Goal: Task Accomplishment & Management: Manage account settings

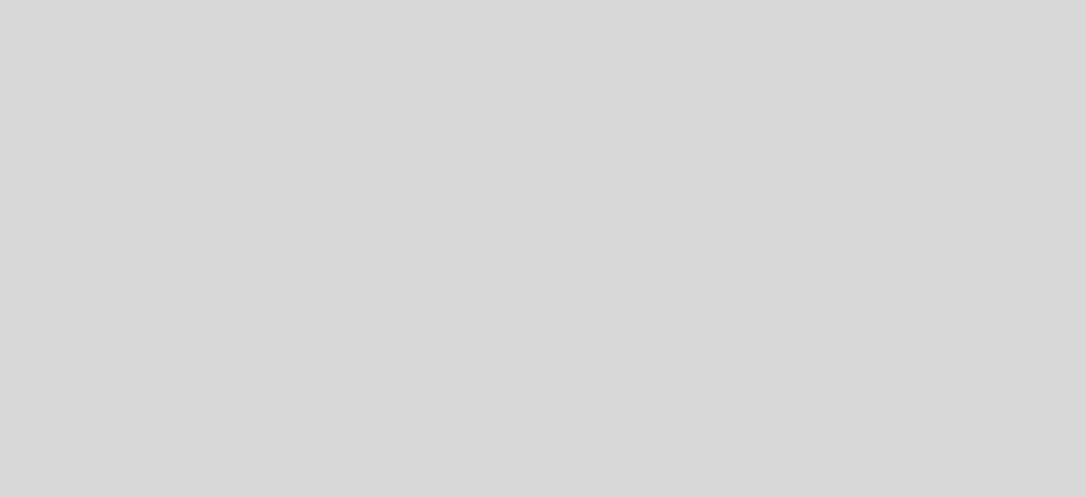
select select "es"
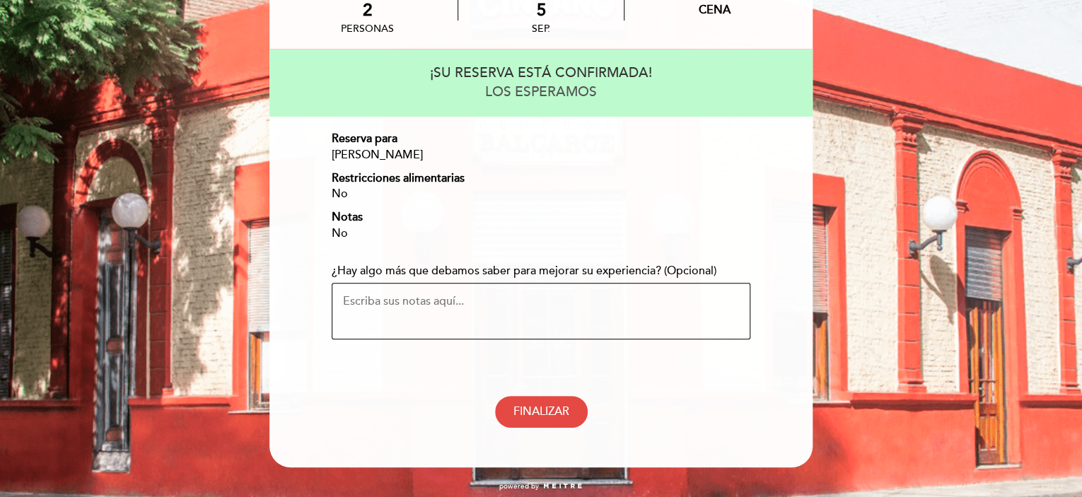
scroll to position [99, 0]
click at [563, 405] on span "FINALIZAR" at bounding box center [542, 412] width 56 height 14
select select "es"
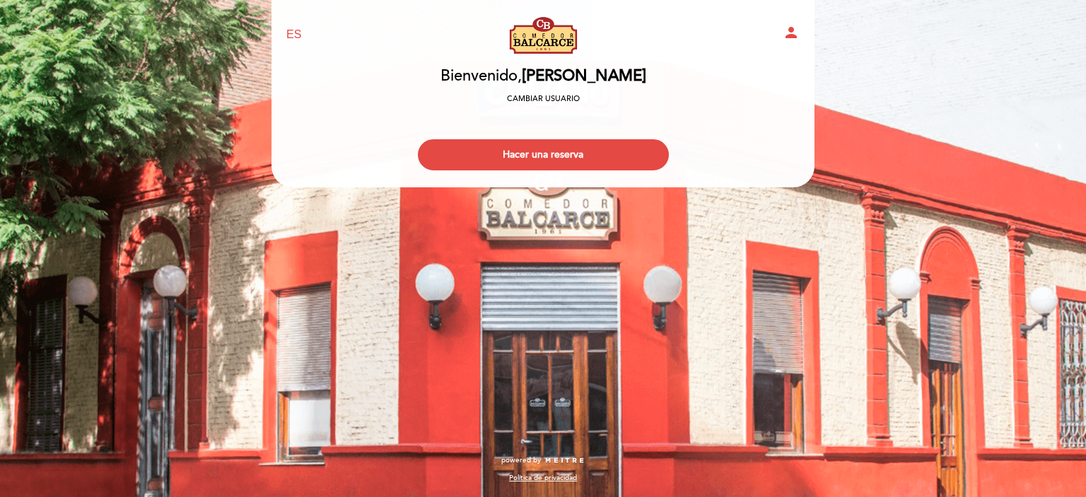
click at [795, 25] on icon "person" at bounding box center [791, 32] width 17 height 17
select select "es"
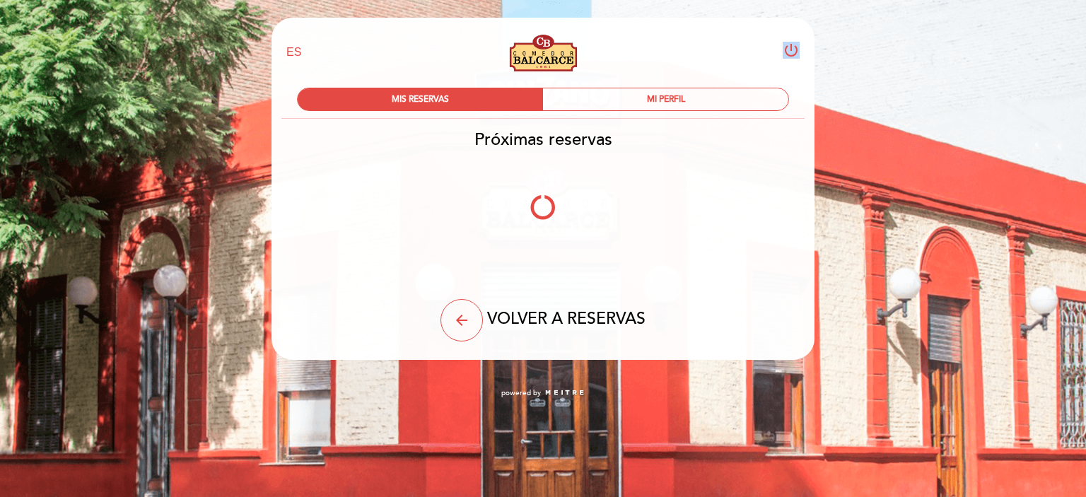
click at [795, 25] on header "EN ES PT Comedor Balcarce power_settings_new MIS RESERVAS MI PERFIL Próximas re…" at bounding box center [543, 189] width 543 height 342
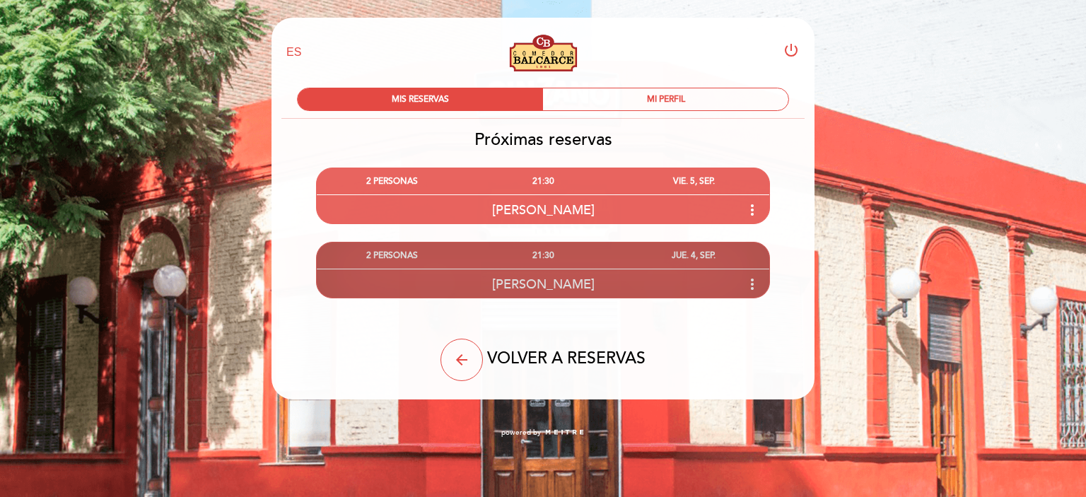
click at [751, 285] on icon "more_vert" at bounding box center [752, 284] width 17 height 17
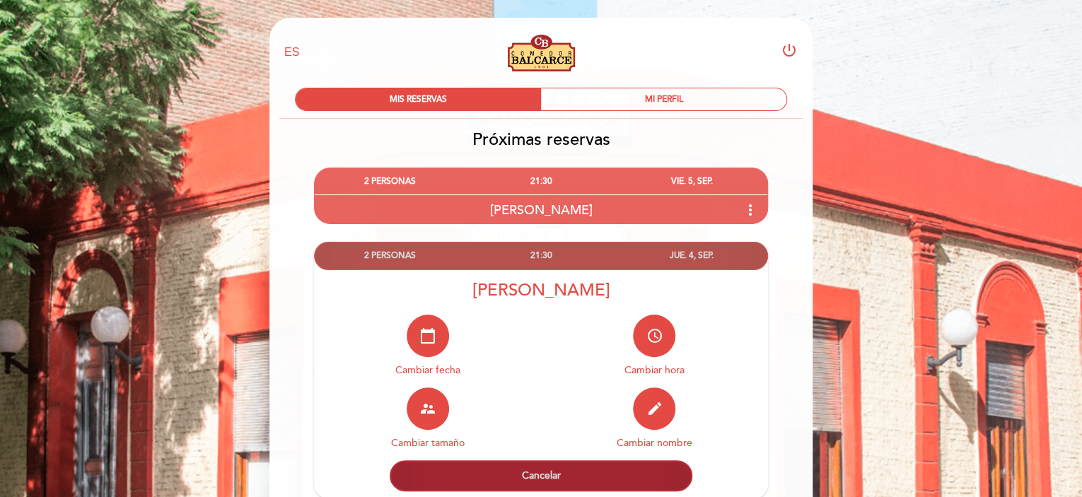
click at [506, 477] on button "Cancelar" at bounding box center [541, 475] width 303 height 31
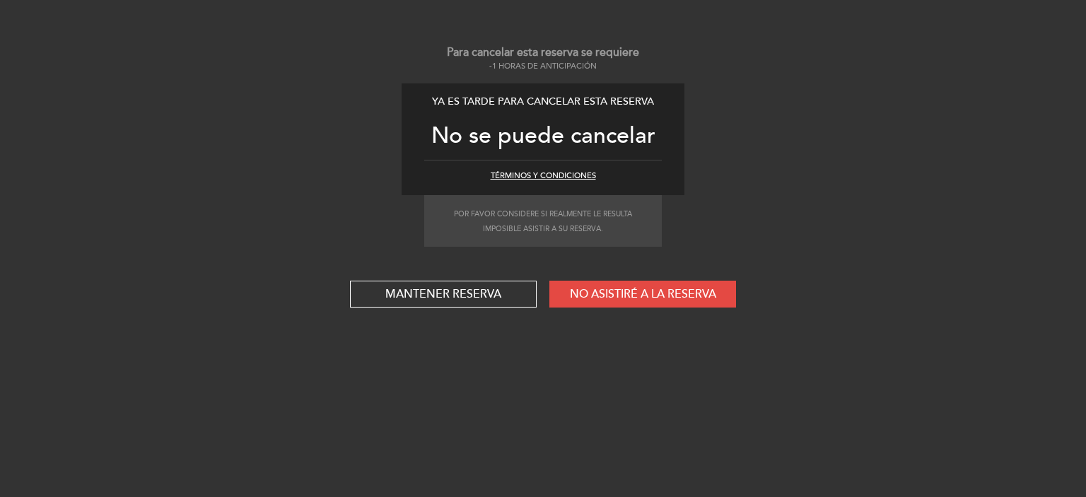
click at [567, 384] on div "Para cancelar esta reserva se requiere -1 horas de anticipación Ya es tarde par…" at bounding box center [543, 248] width 1086 height 497
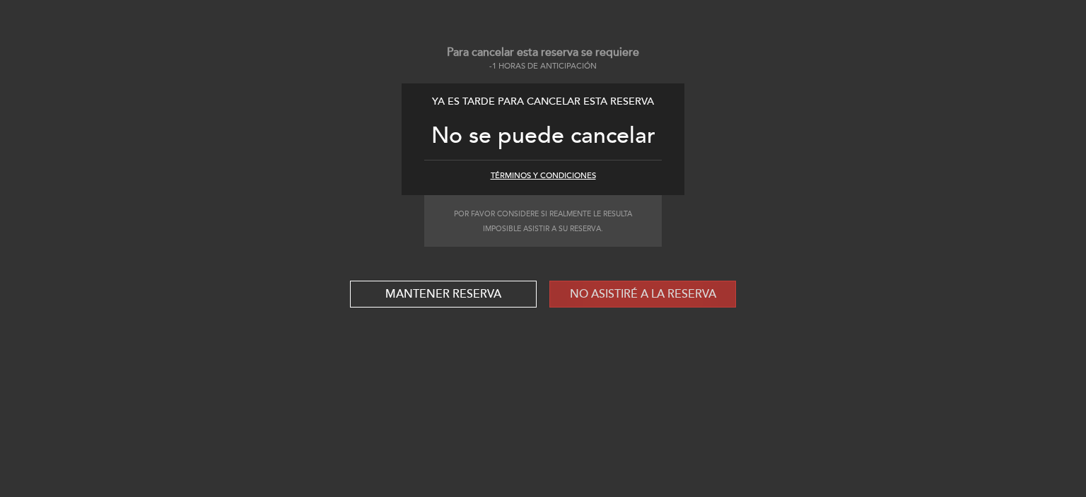
click at [610, 300] on button "No asistiré a la reserva" at bounding box center [643, 294] width 187 height 27
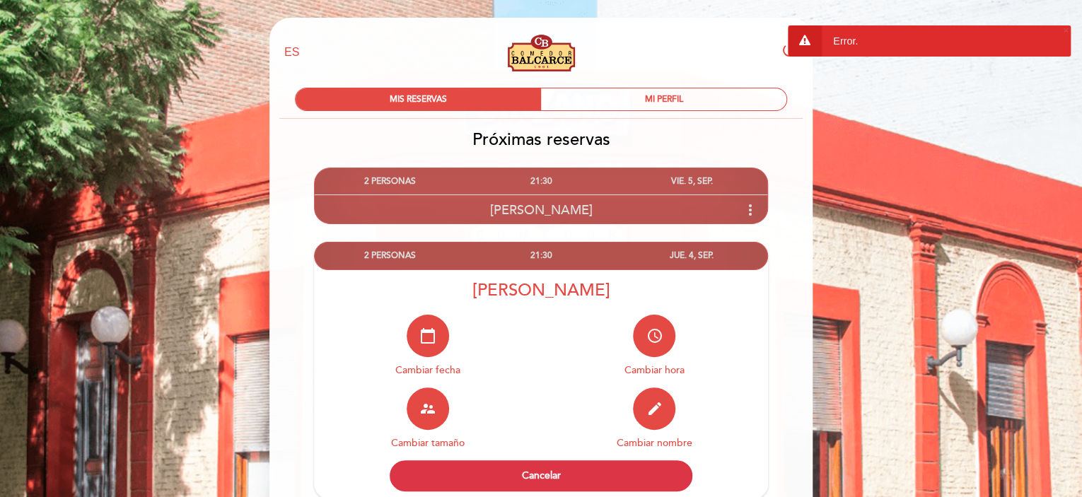
click at [552, 185] on div "21:30" at bounding box center [540, 181] width 151 height 26
